Goal: Task Accomplishment & Management: Use online tool/utility

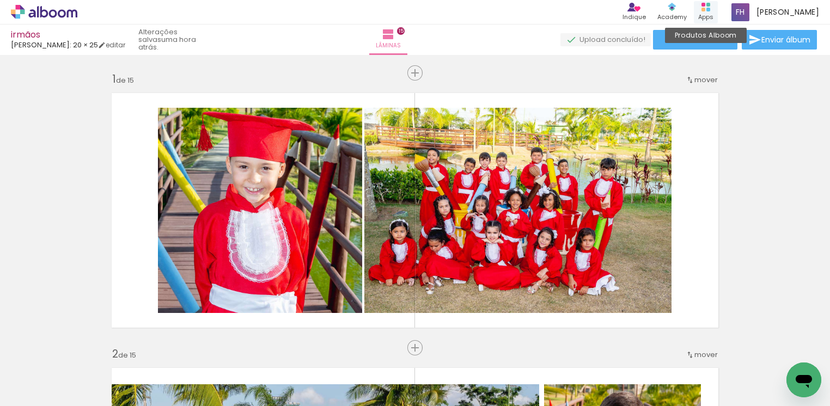
click at [711, 13] on div "Apps" at bounding box center [705, 17] width 15 height 9
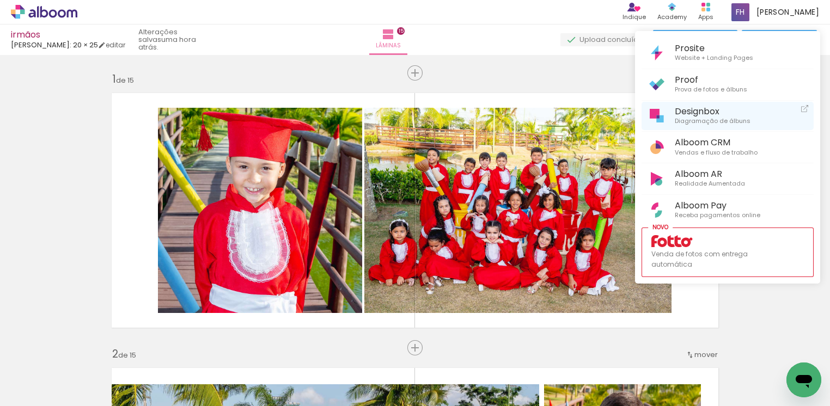
click at [709, 114] on span "Designbox" at bounding box center [712, 111] width 76 height 10
